Goal: Navigation & Orientation: Find specific page/section

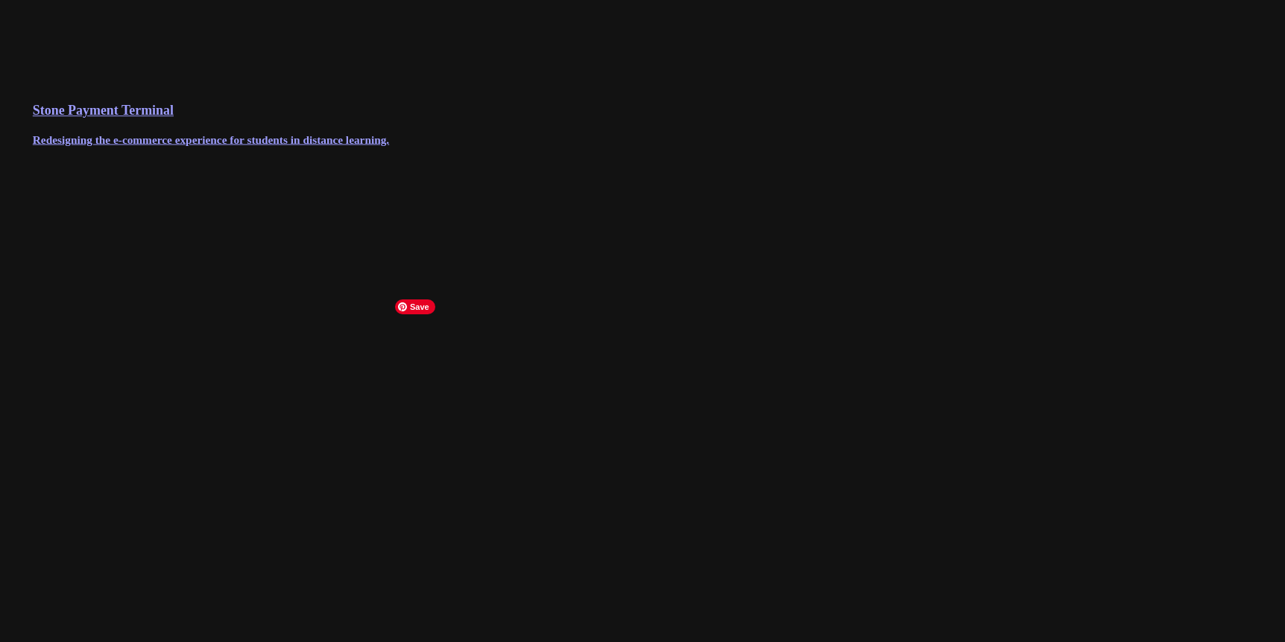
scroll to position [55, 0]
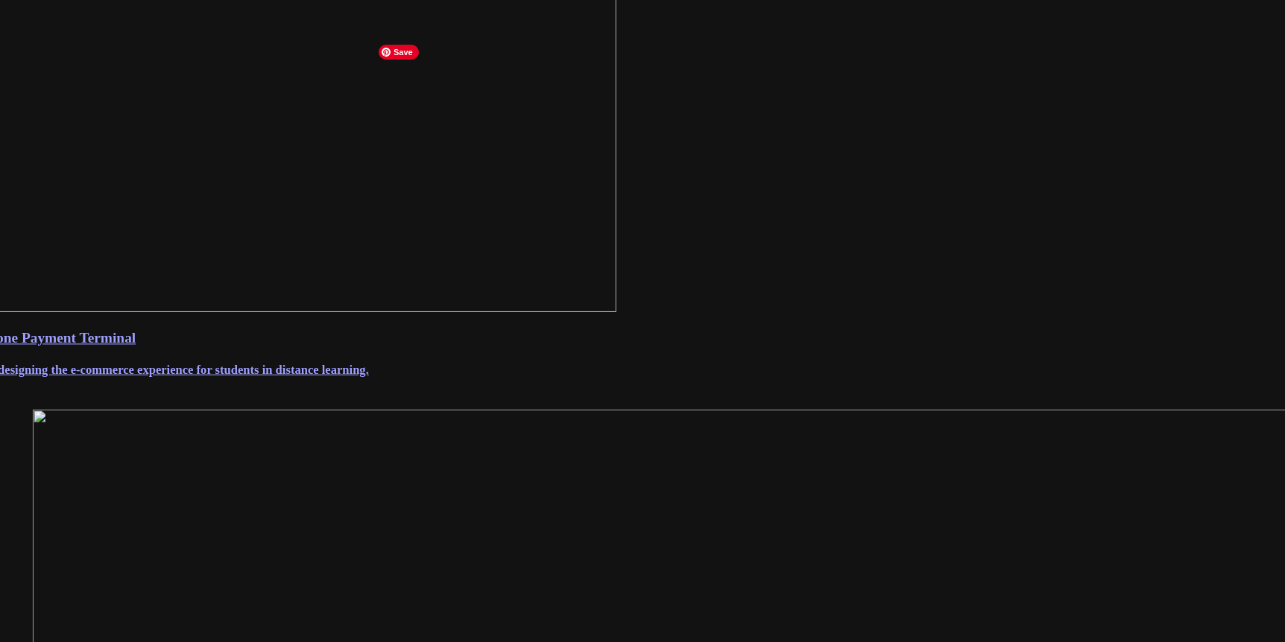
click at [467, 377] on h4 "Redesigning the e-commerce experience for students in distance learning." at bounding box center [642, 370] width 1317 height 14
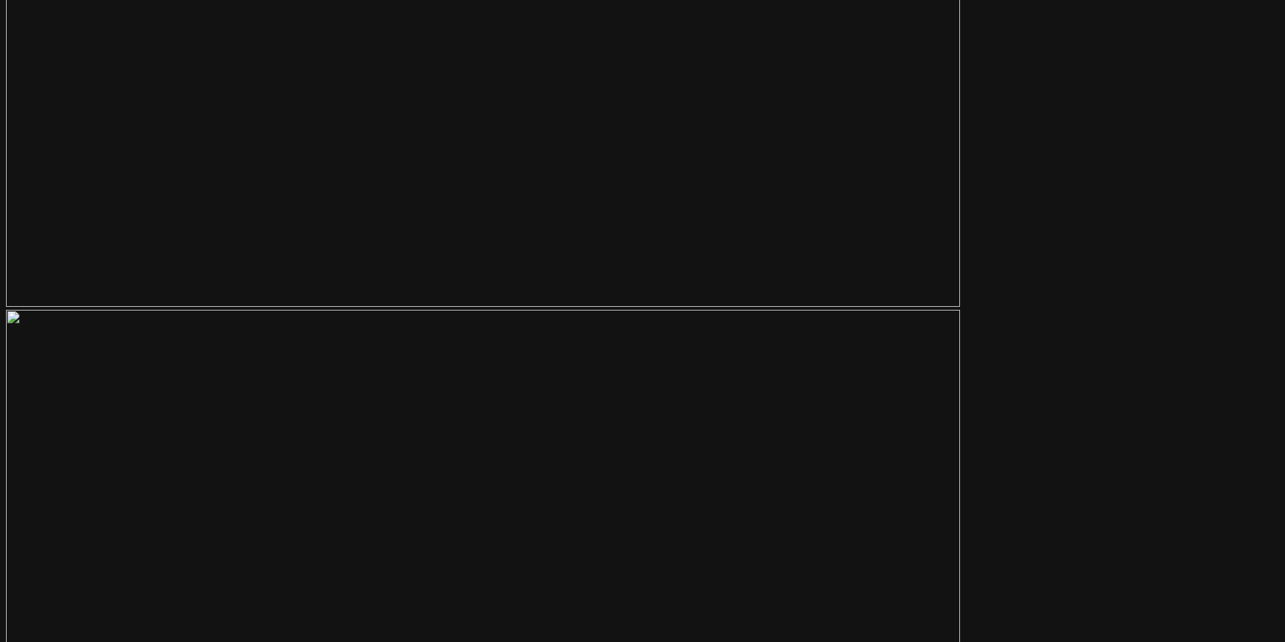
scroll to position [3960, 0]
